Goal: Book appointment/travel/reservation

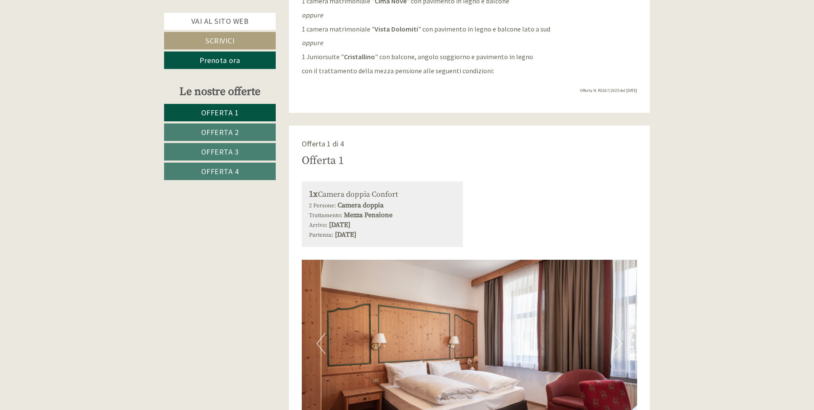
scroll to position [623, 0]
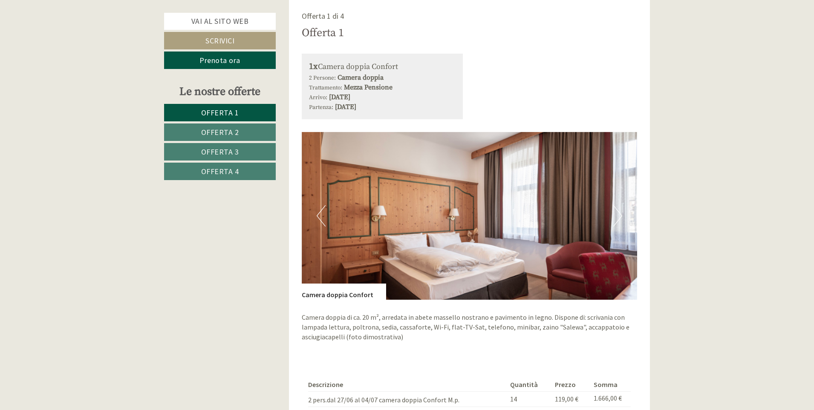
click at [619, 217] on button "Next" at bounding box center [617, 215] width 9 height 21
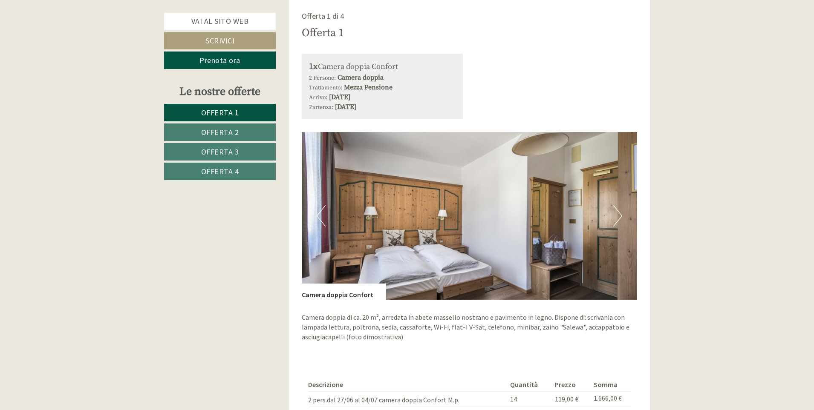
click at [619, 217] on button "Next" at bounding box center [617, 215] width 9 height 21
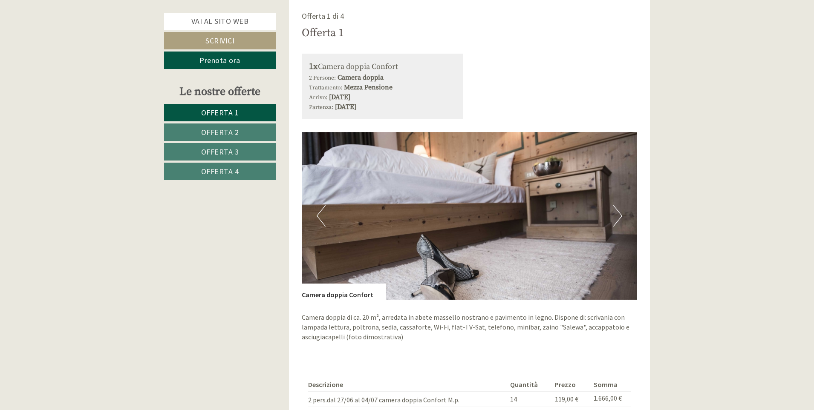
click at [619, 217] on button "Next" at bounding box center [617, 215] width 9 height 21
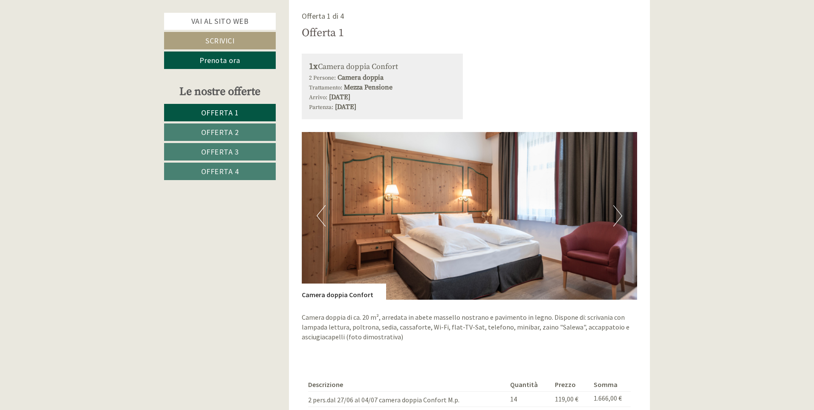
click at [619, 217] on button "Next" at bounding box center [617, 215] width 9 height 21
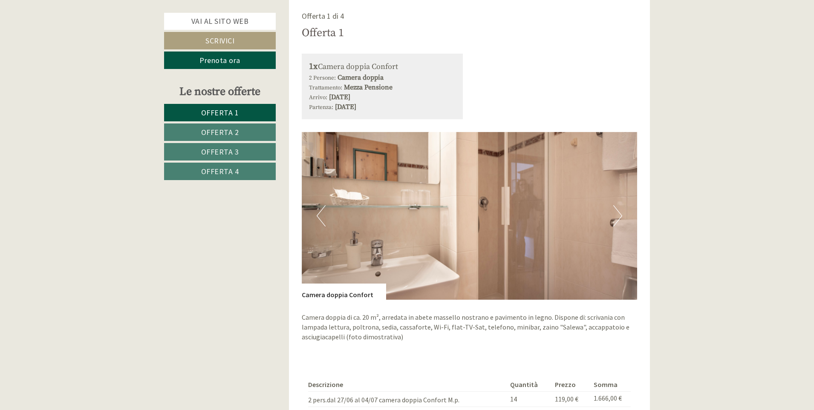
click at [619, 217] on button "Next" at bounding box center [617, 215] width 9 height 21
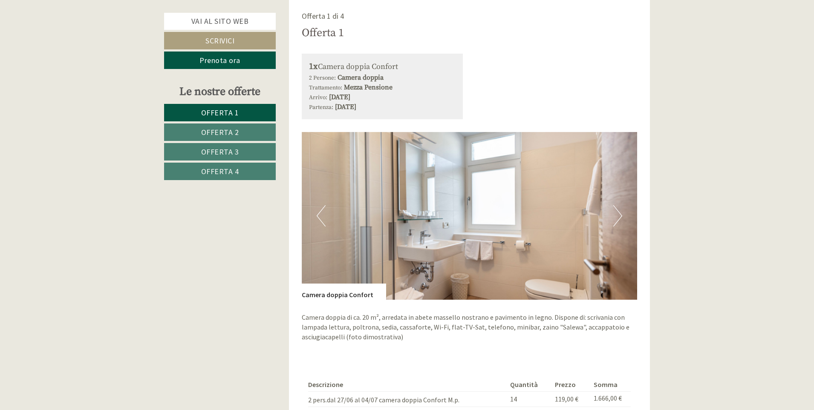
click at [619, 217] on button "Next" at bounding box center [617, 215] width 9 height 21
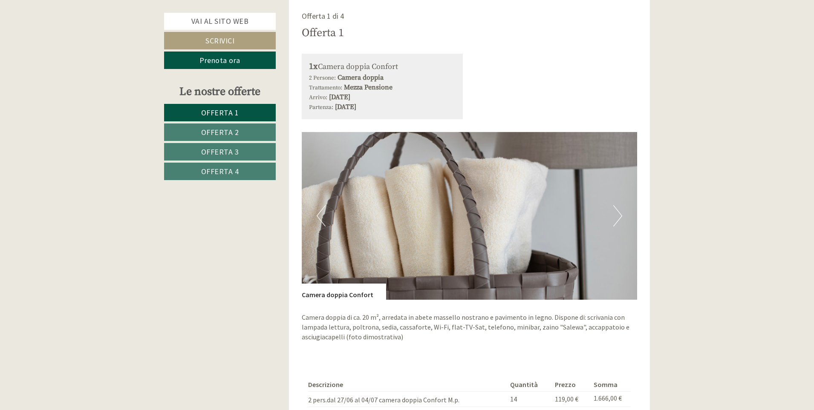
scroll to position [751, 0]
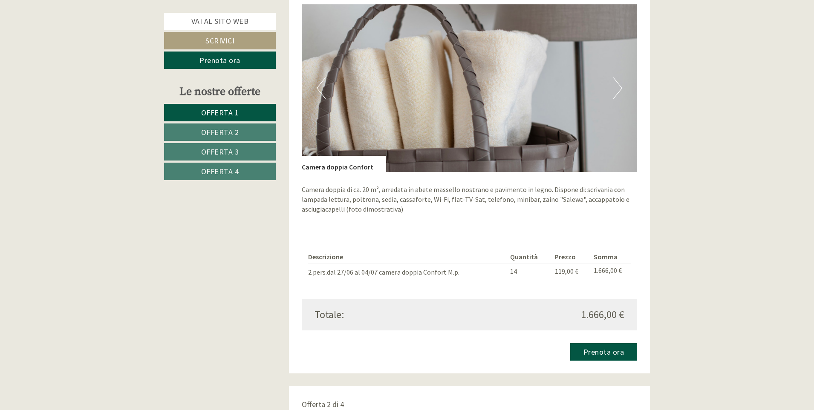
click at [578, 268] on td "119,00 €" at bounding box center [570, 271] width 39 height 15
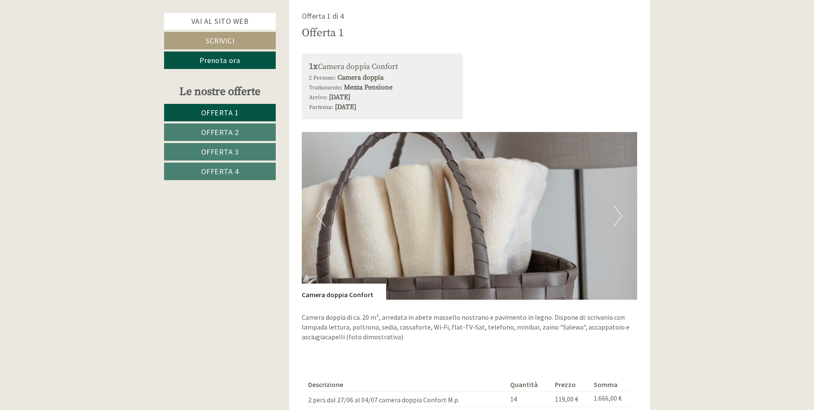
scroll to position [709, 0]
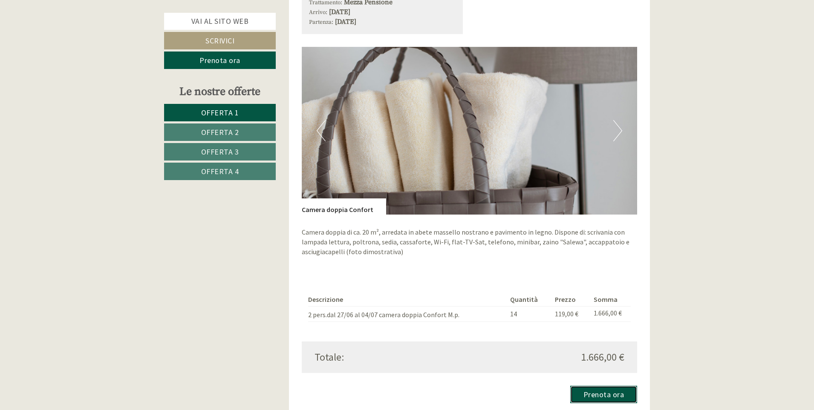
click at [597, 398] on link "Prenota ora" at bounding box center [603, 394] width 67 height 17
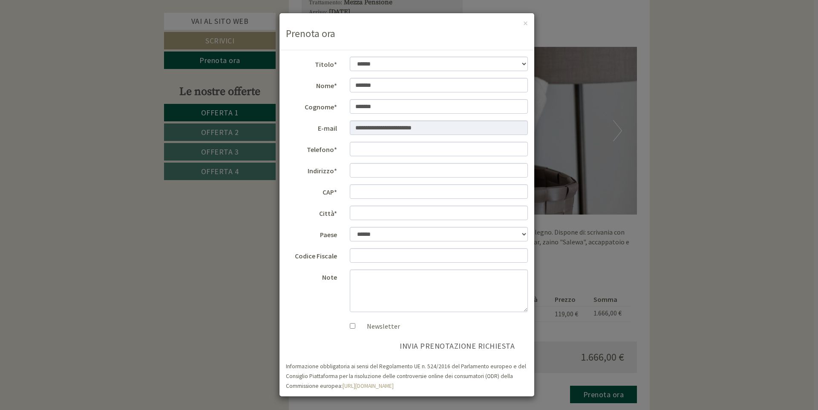
click at [521, 22] on div "× Prenota ora" at bounding box center [407, 31] width 255 height 37
click at [524, 26] on button "×" at bounding box center [525, 23] width 5 height 9
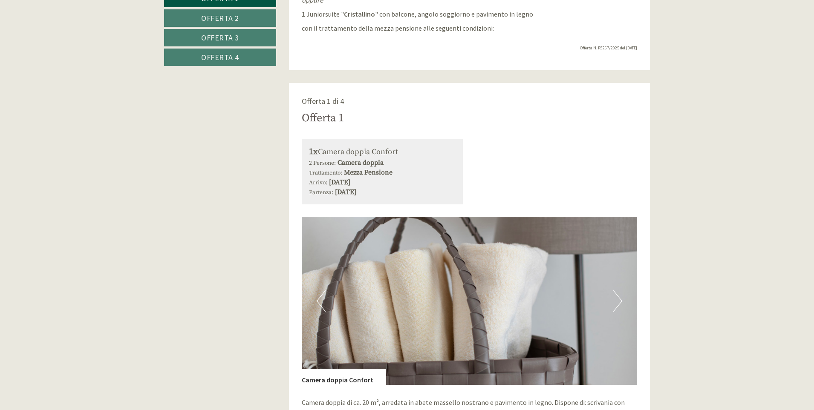
scroll to position [283, 0]
